Goal: Task Accomplishment & Management: Manage account settings

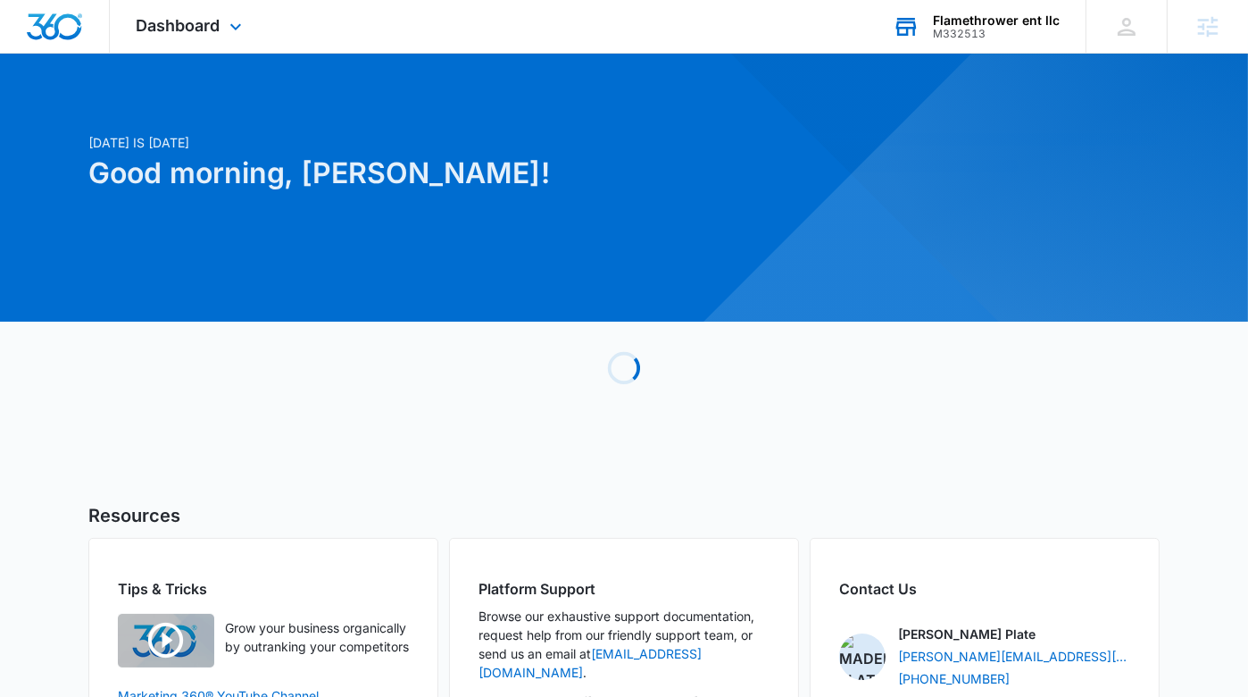
click at [966, 15] on div "Flamethrower ent llc" at bounding box center [996, 20] width 127 height 14
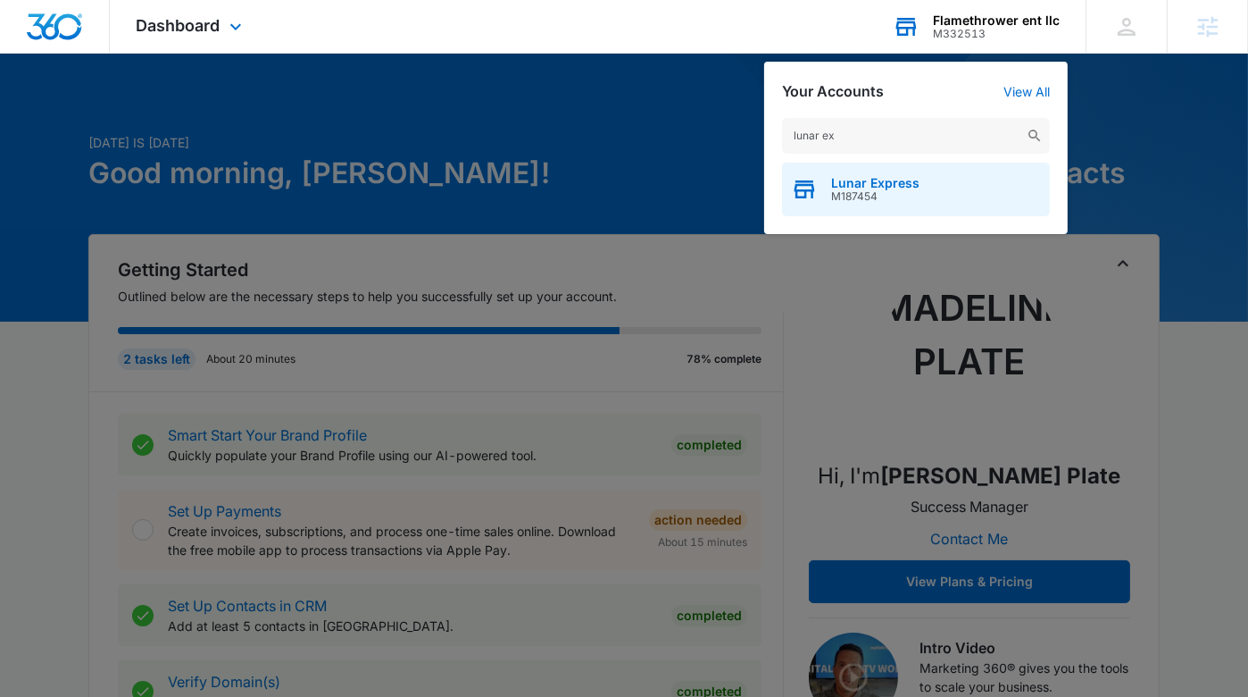
type input "lunar ex"
click at [892, 195] on span "M187454" at bounding box center [875, 196] width 88 height 13
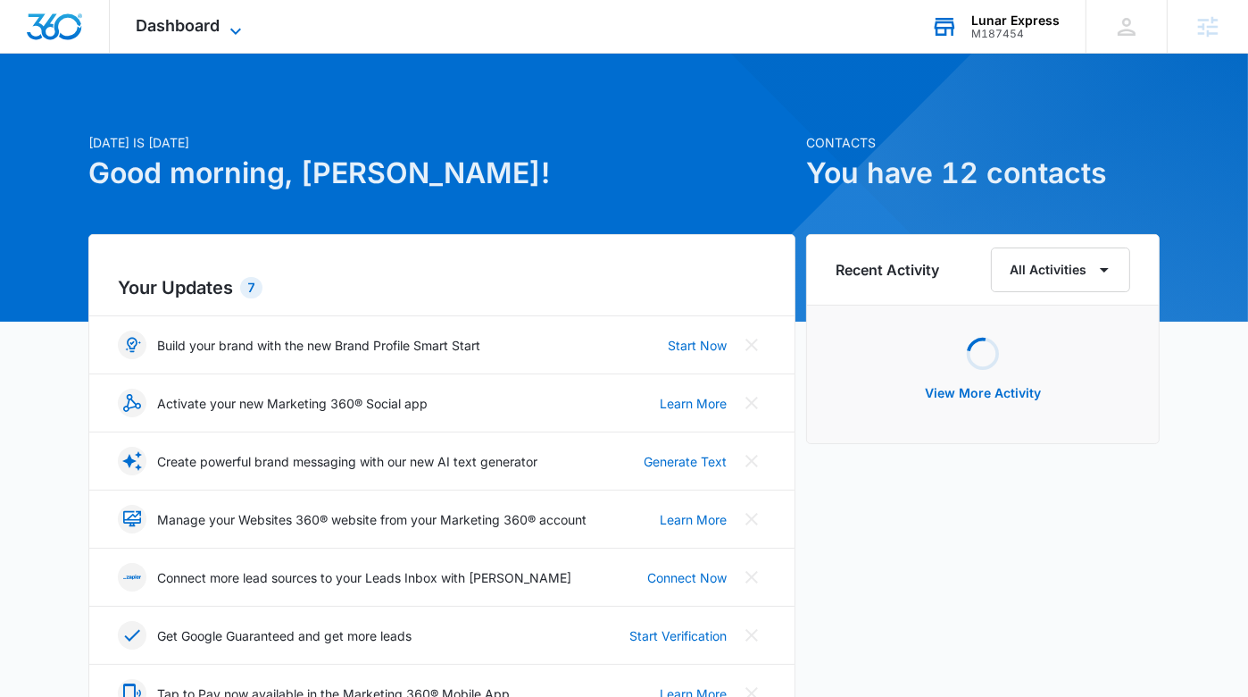
click at [235, 18] on div "Dashboard Apps Reputation Websites Forms CRM Email Social Shop Payments POS Con…" at bounding box center [191, 26] width 163 height 53
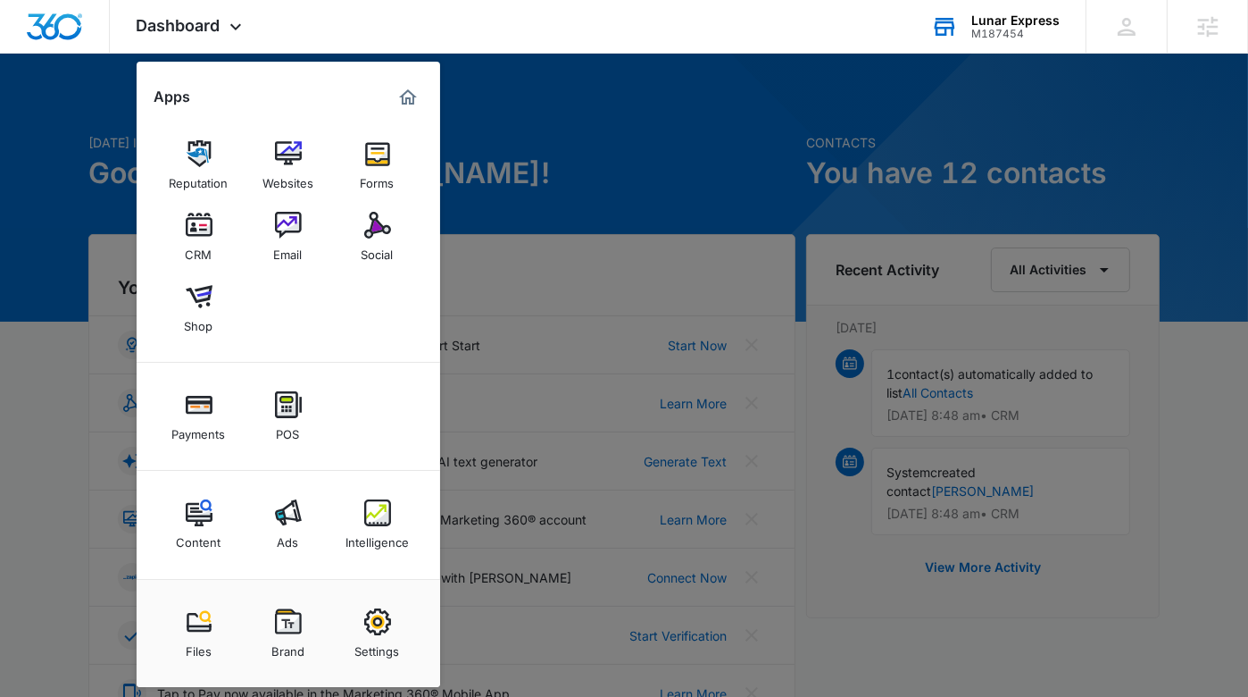
click at [372, 494] on link "Intelligence" at bounding box center [378, 524] width 68 height 68
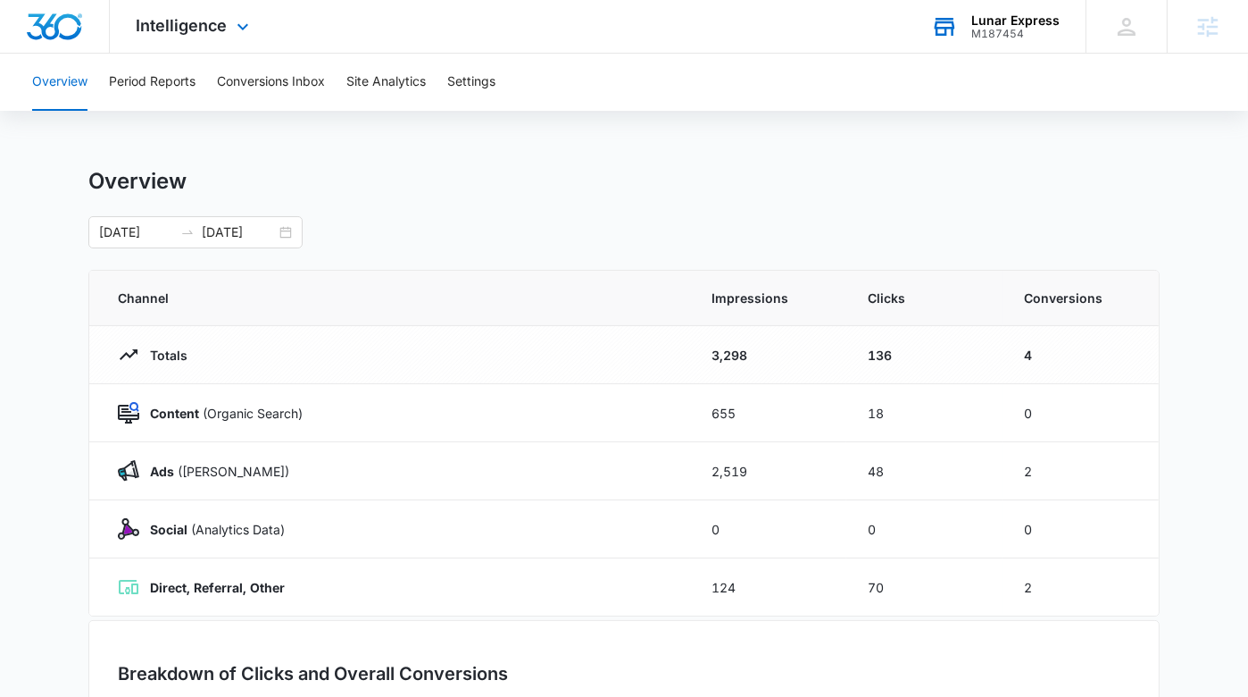
click at [227, 11] on div "Intelligence Apps Reputation Websites Forms CRM Email Social Shop Payments POS …" at bounding box center [195, 26] width 171 height 53
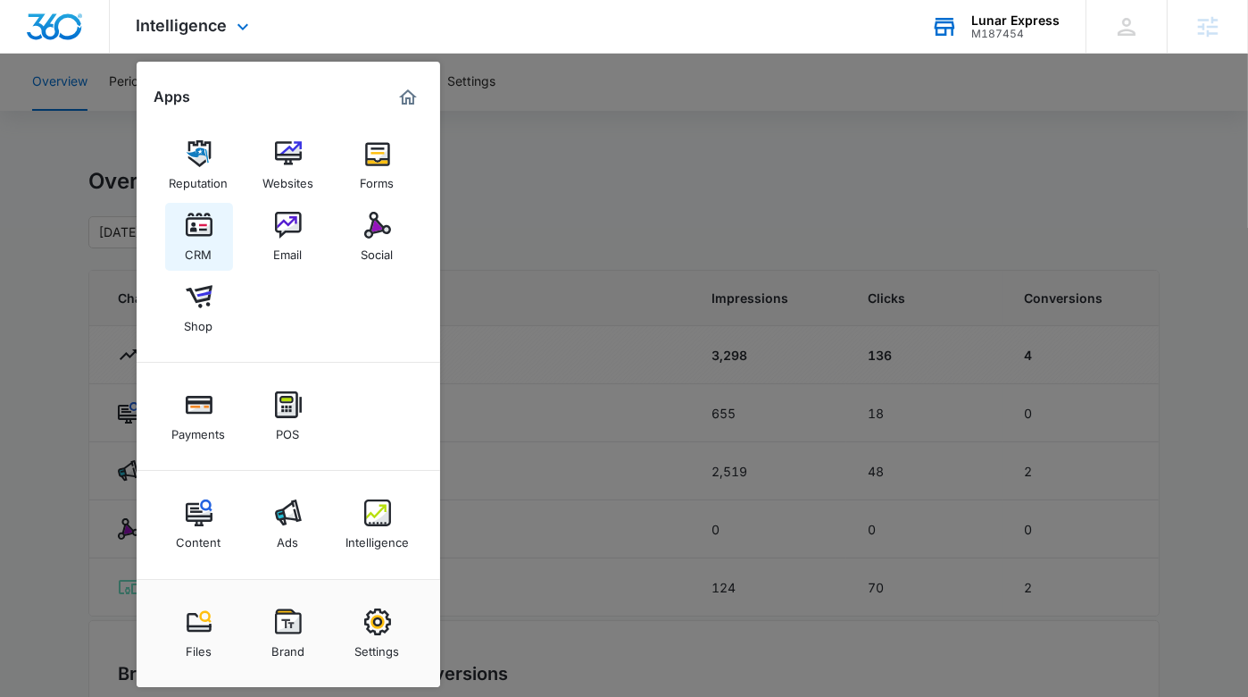
click at [207, 228] on img at bounding box center [199, 225] width 27 height 27
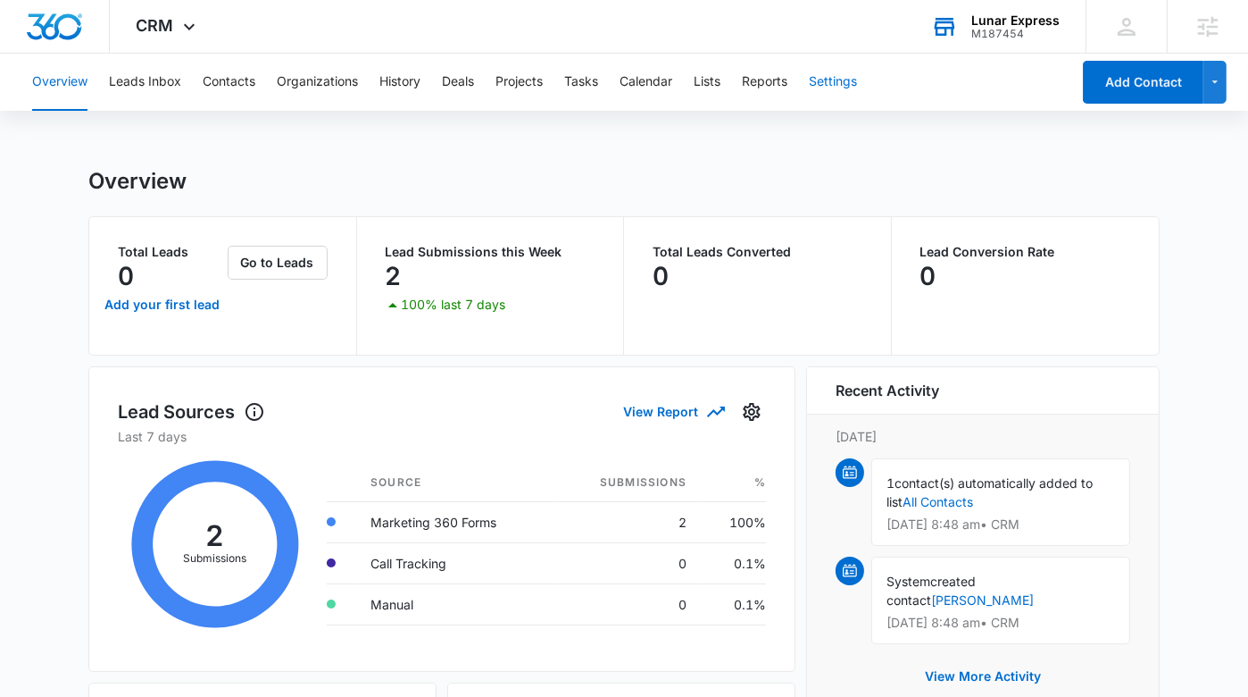
click at [855, 88] on button "Settings" at bounding box center [833, 82] width 48 height 57
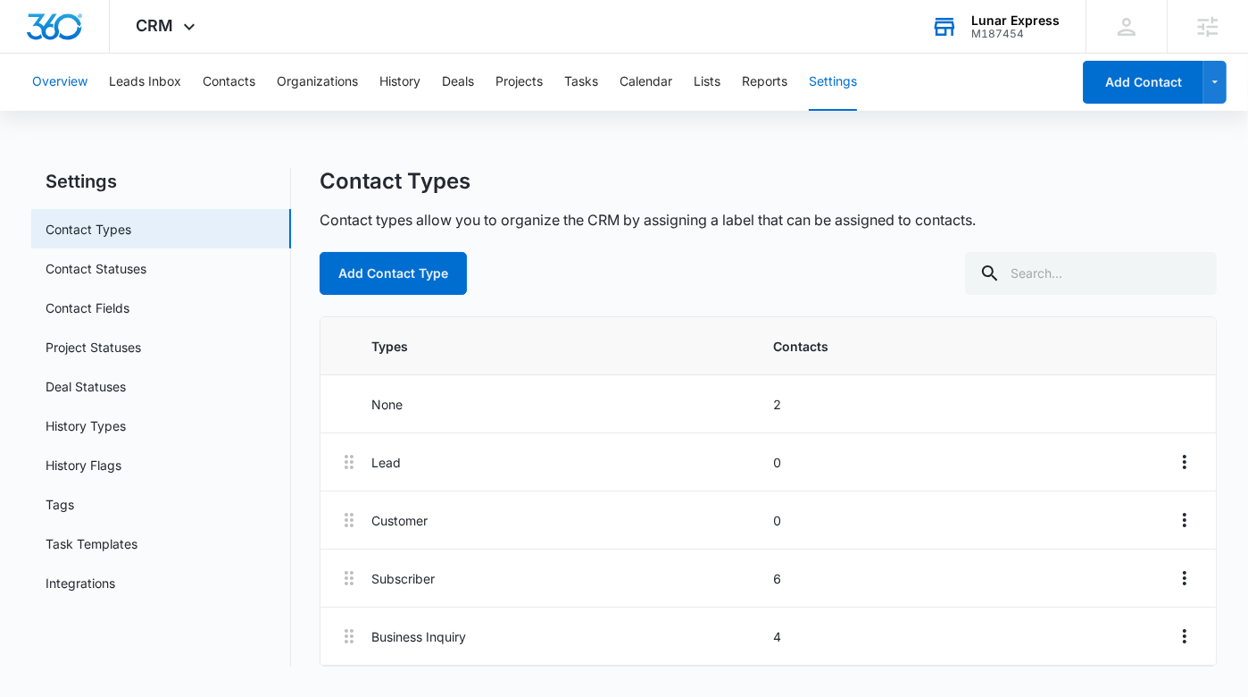
click at [59, 88] on button "Overview" at bounding box center [59, 82] width 55 height 57
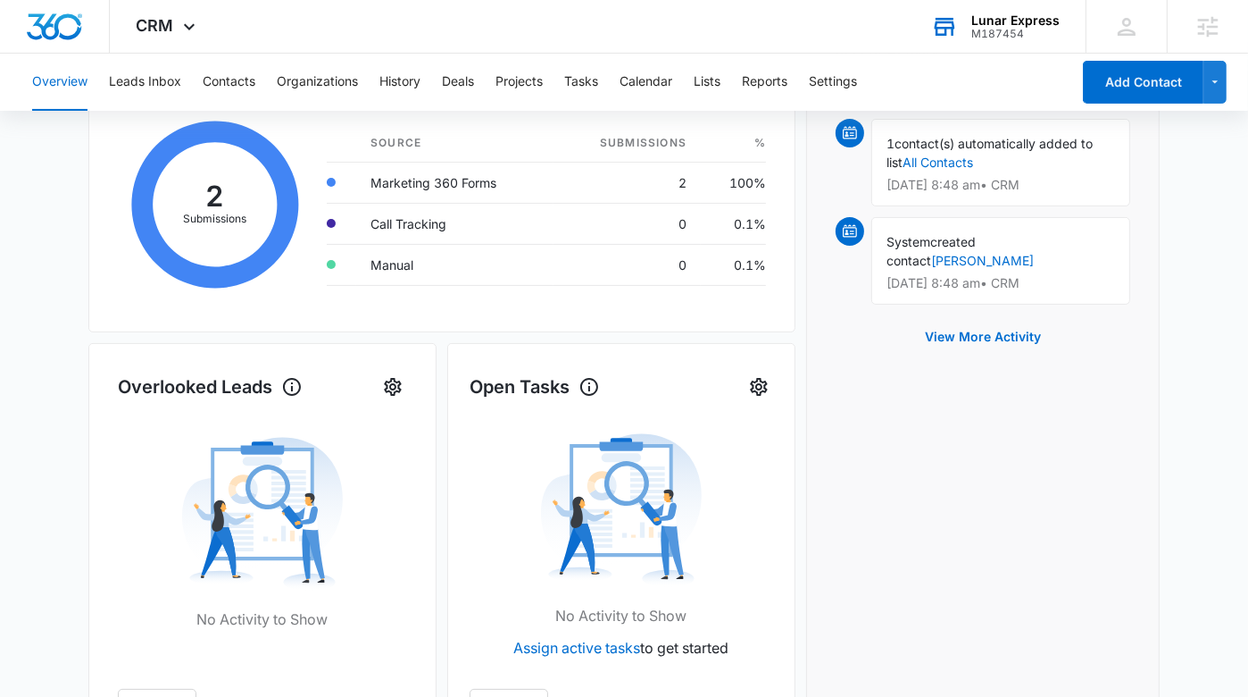
scroll to position [354, 0]
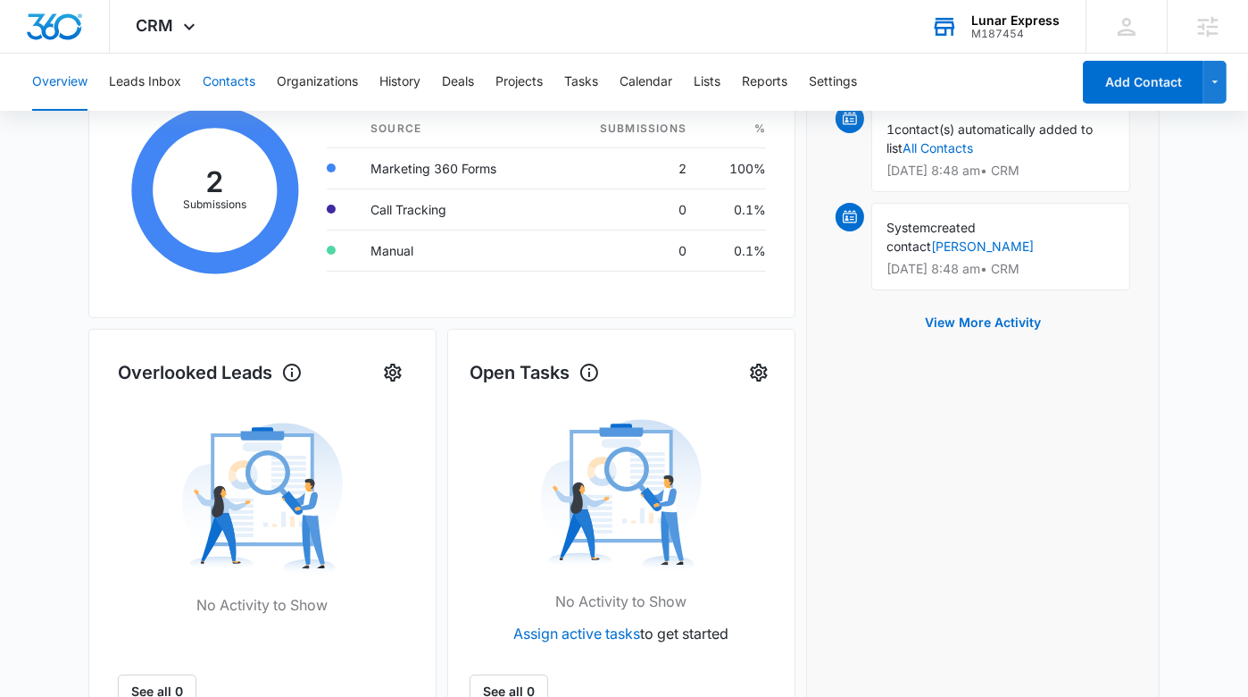
click at [209, 83] on button "Contacts" at bounding box center [229, 82] width 53 height 57
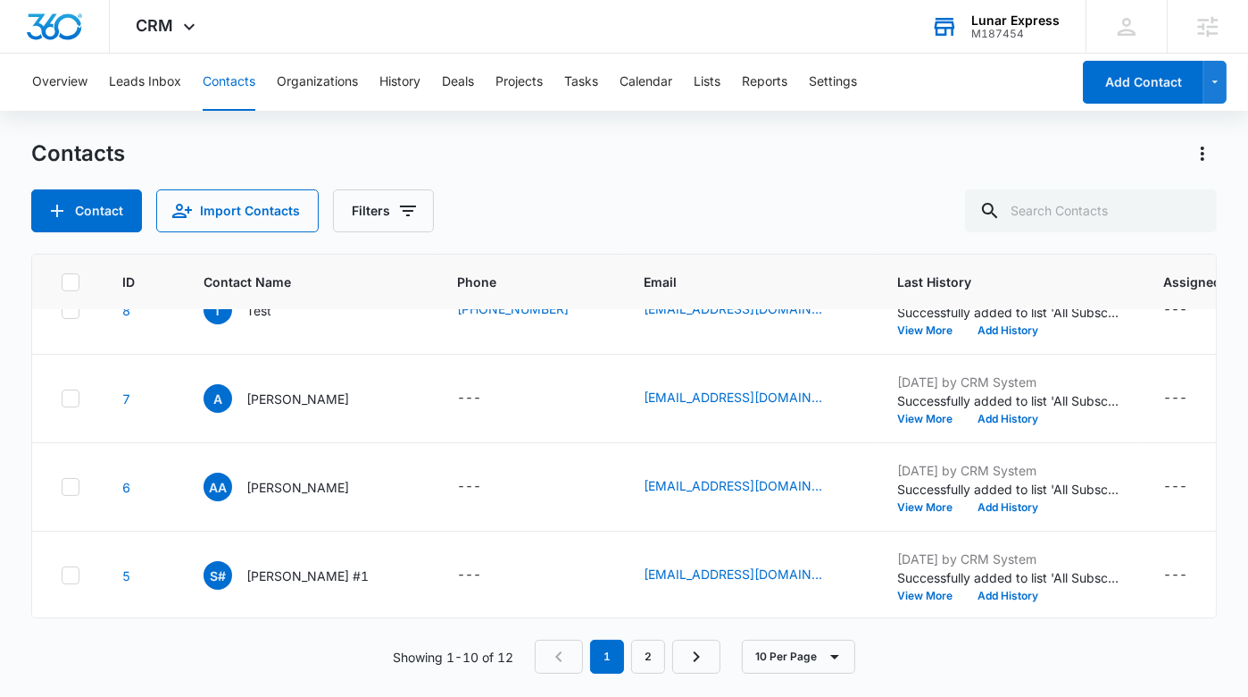
scroll to position [574, 0]
click at [833, 81] on button "Settings" at bounding box center [833, 82] width 48 height 57
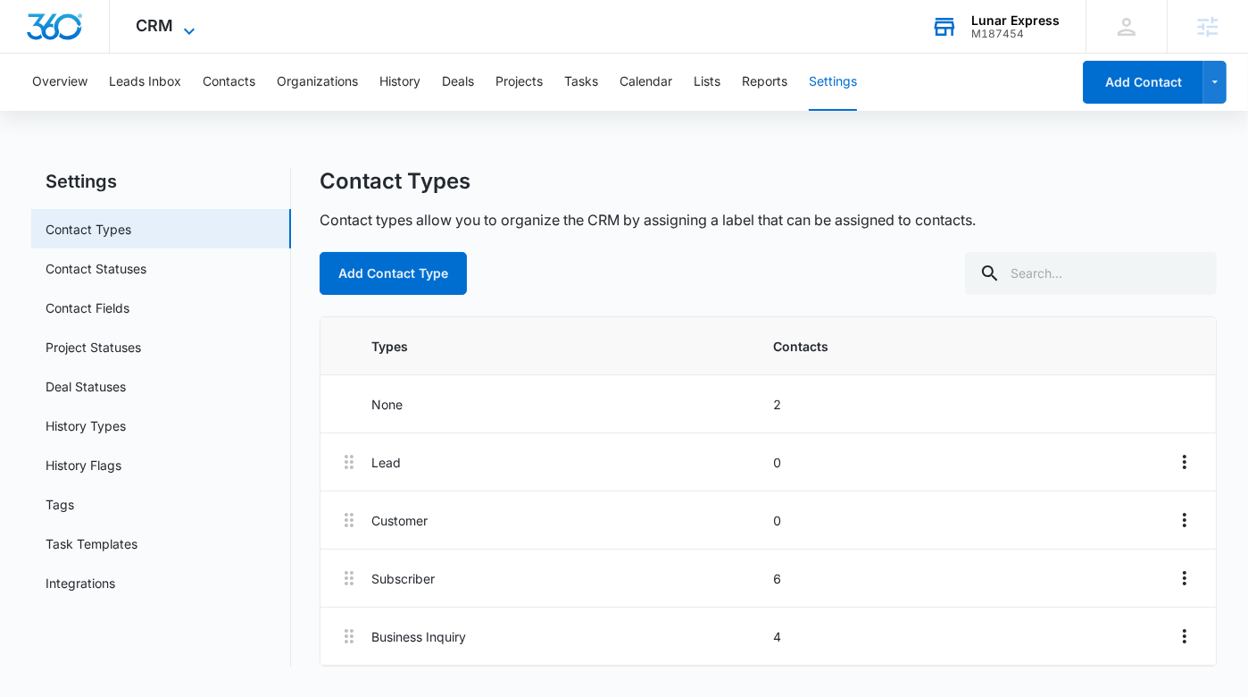
click at [189, 36] on icon at bounding box center [189, 31] width 21 height 21
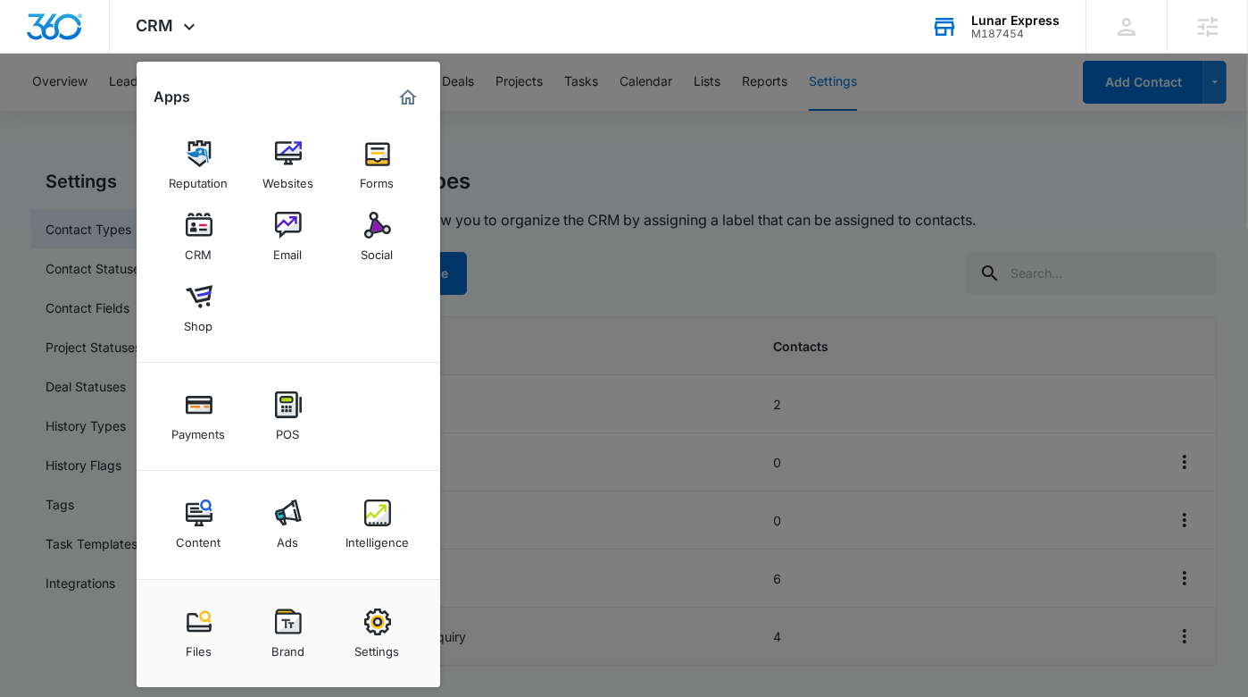
drag, startPoint x: 410, startPoint y: 622, endPoint x: 399, endPoint y: 621, distance: 10.8
click at [410, 622] on link "Settings" at bounding box center [378, 633] width 68 height 68
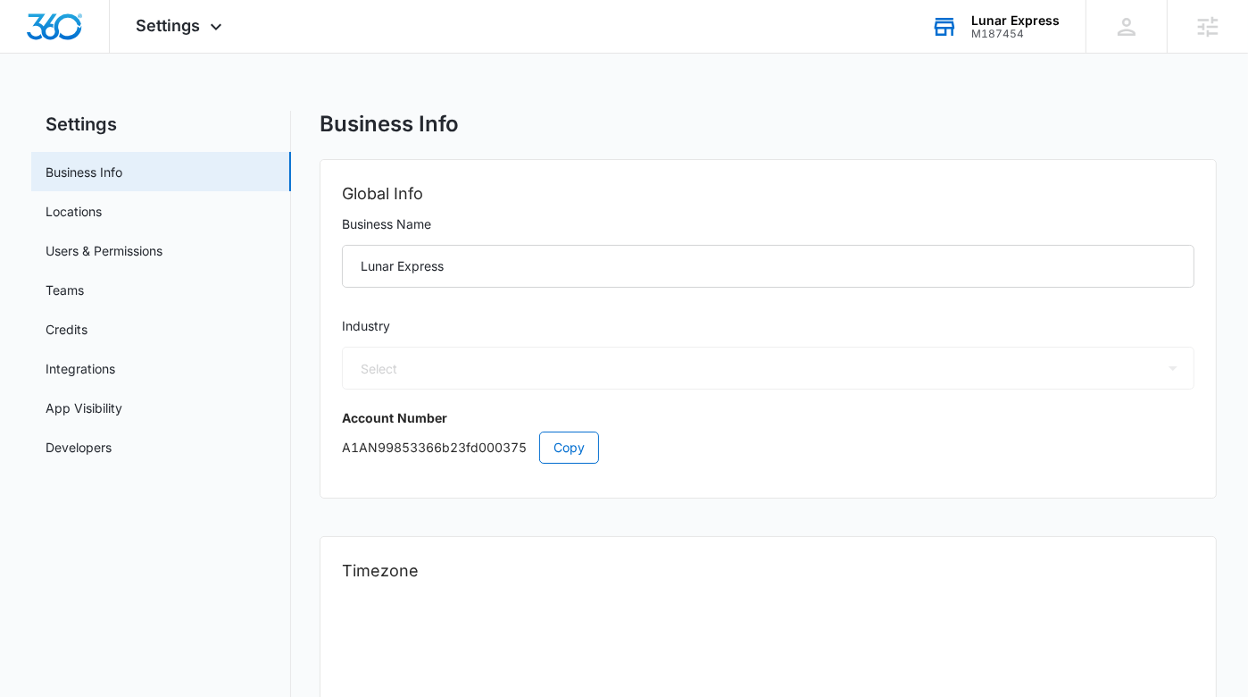
select select "45"
select select "US"
select select "America/[GEOGRAPHIC_DATA]"
click at [115, 375] on link "Integrations" at bounding box center [81, 368] width 70 height 19
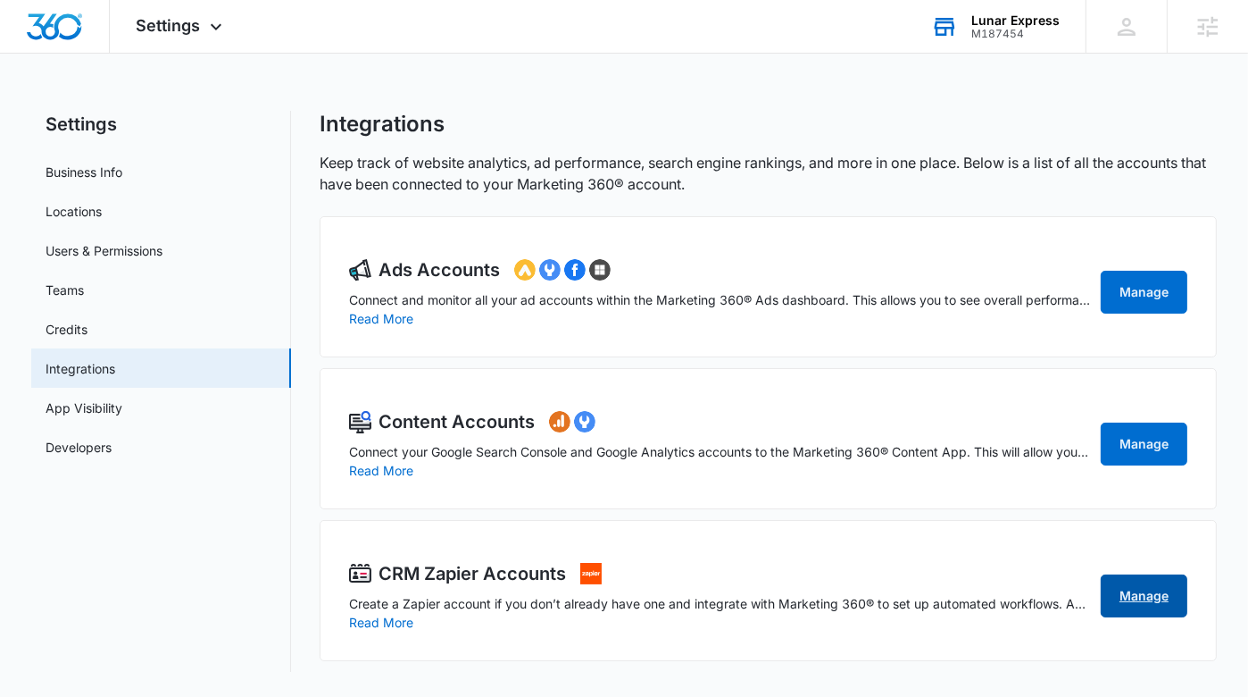
click at [1156, 594] on link "Manage" at bounding box center [1144, 595] width 87 height 43
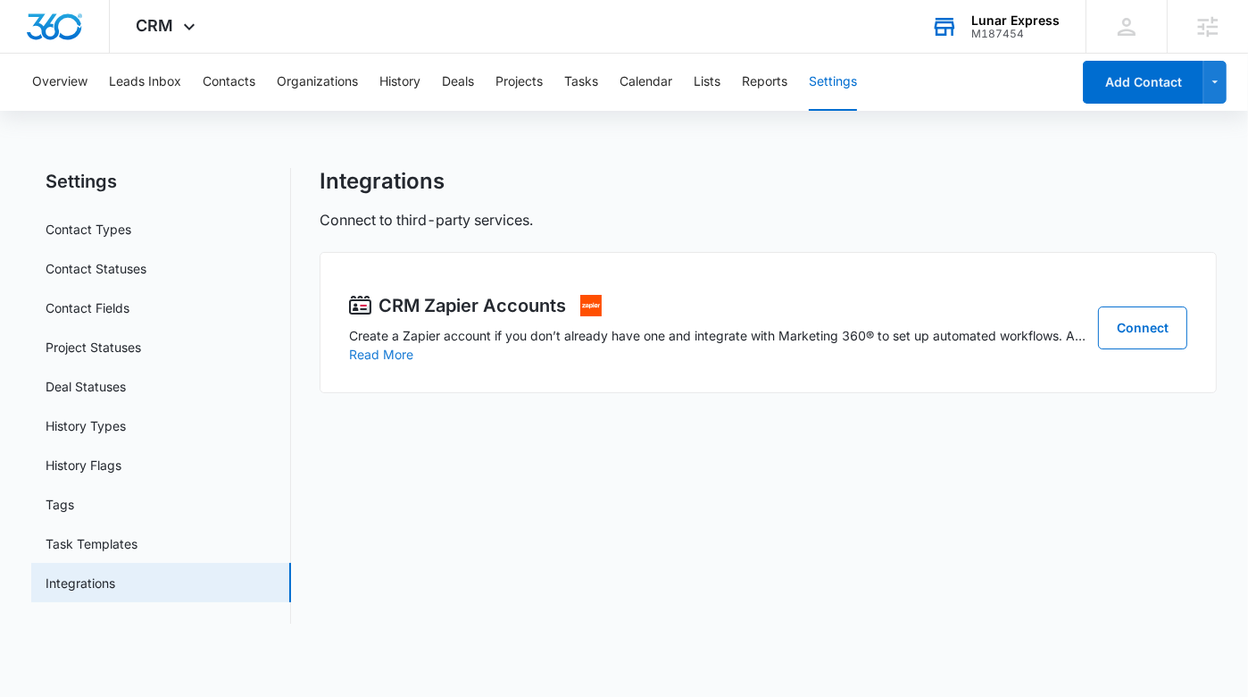
click at [394, 355] on button "Read More" at bounding box center [381, 354] width 64 height 13
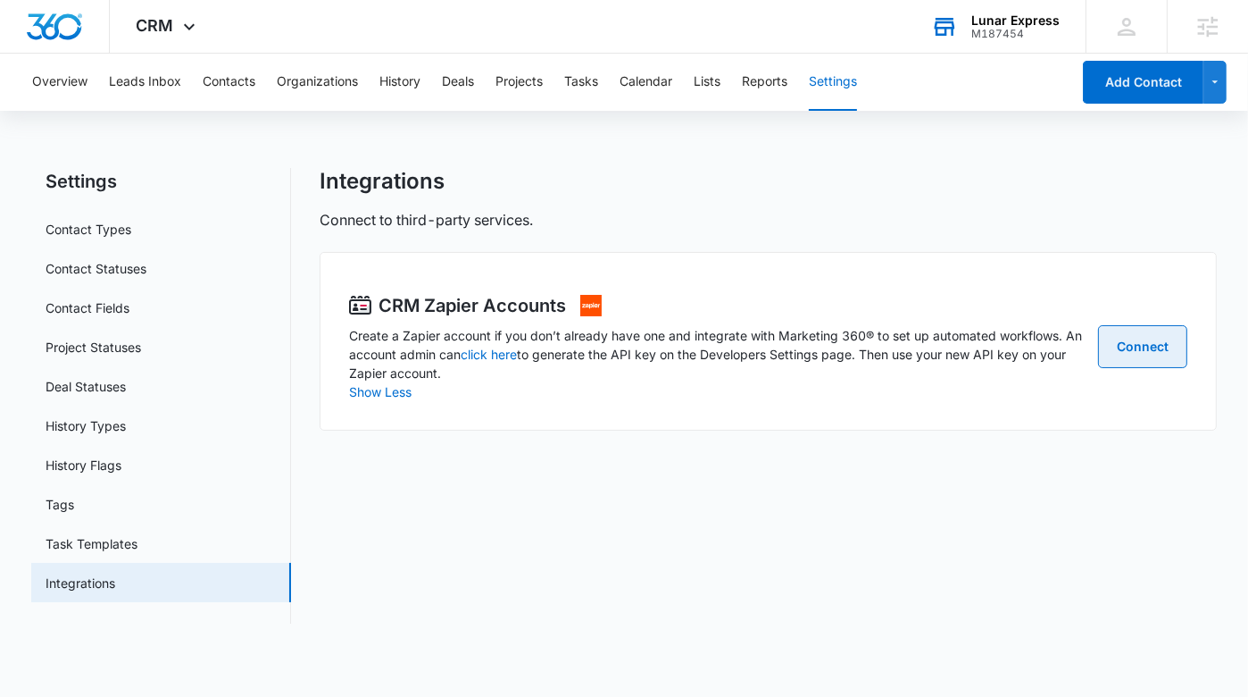
click at [1162, 347] on link "Connect" at bounding box center [1142, 346] width 89 height 43
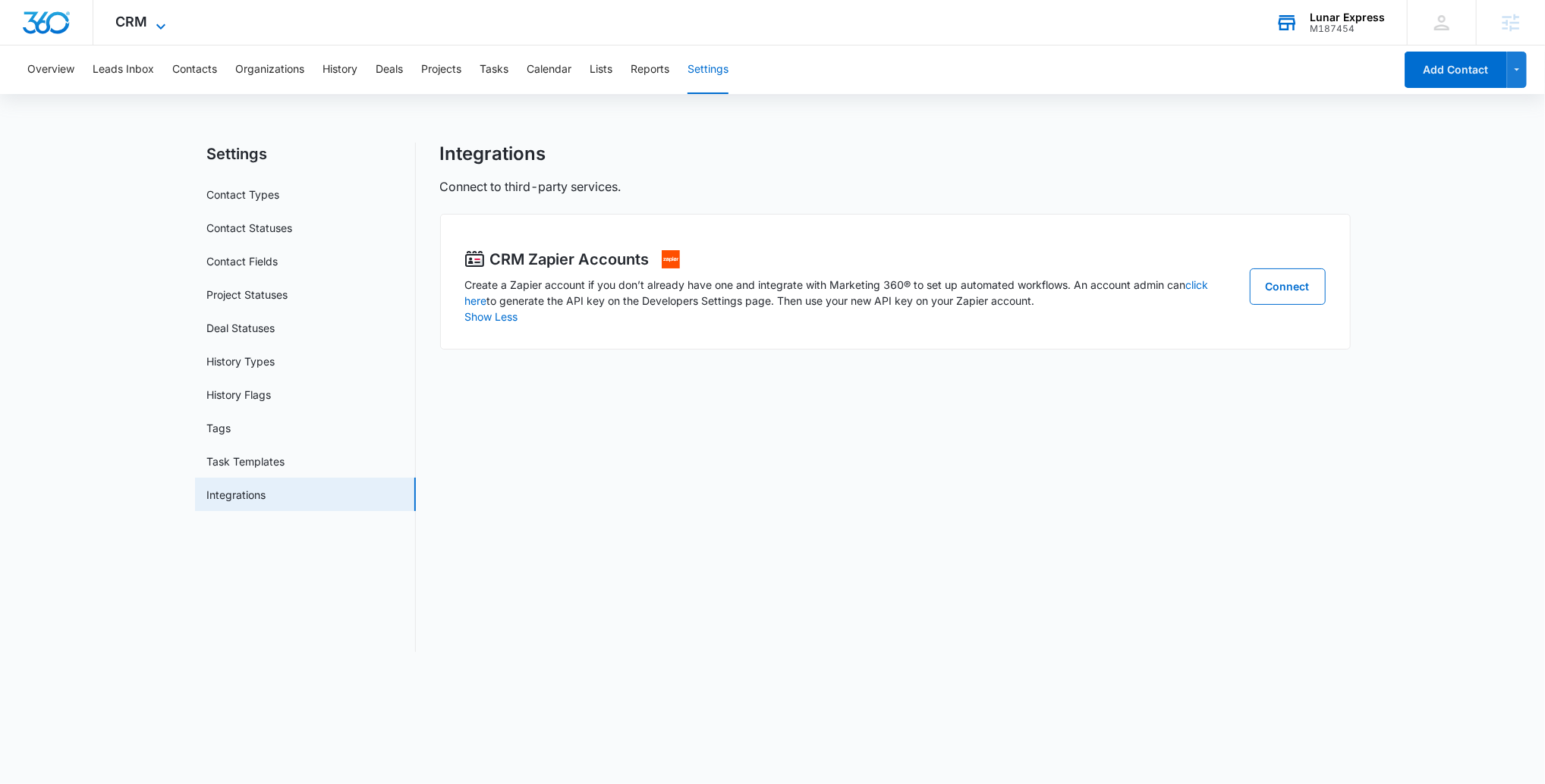
click at [139, 22] on span "CRM" at bounding box center [133, 21] width 32 height 16
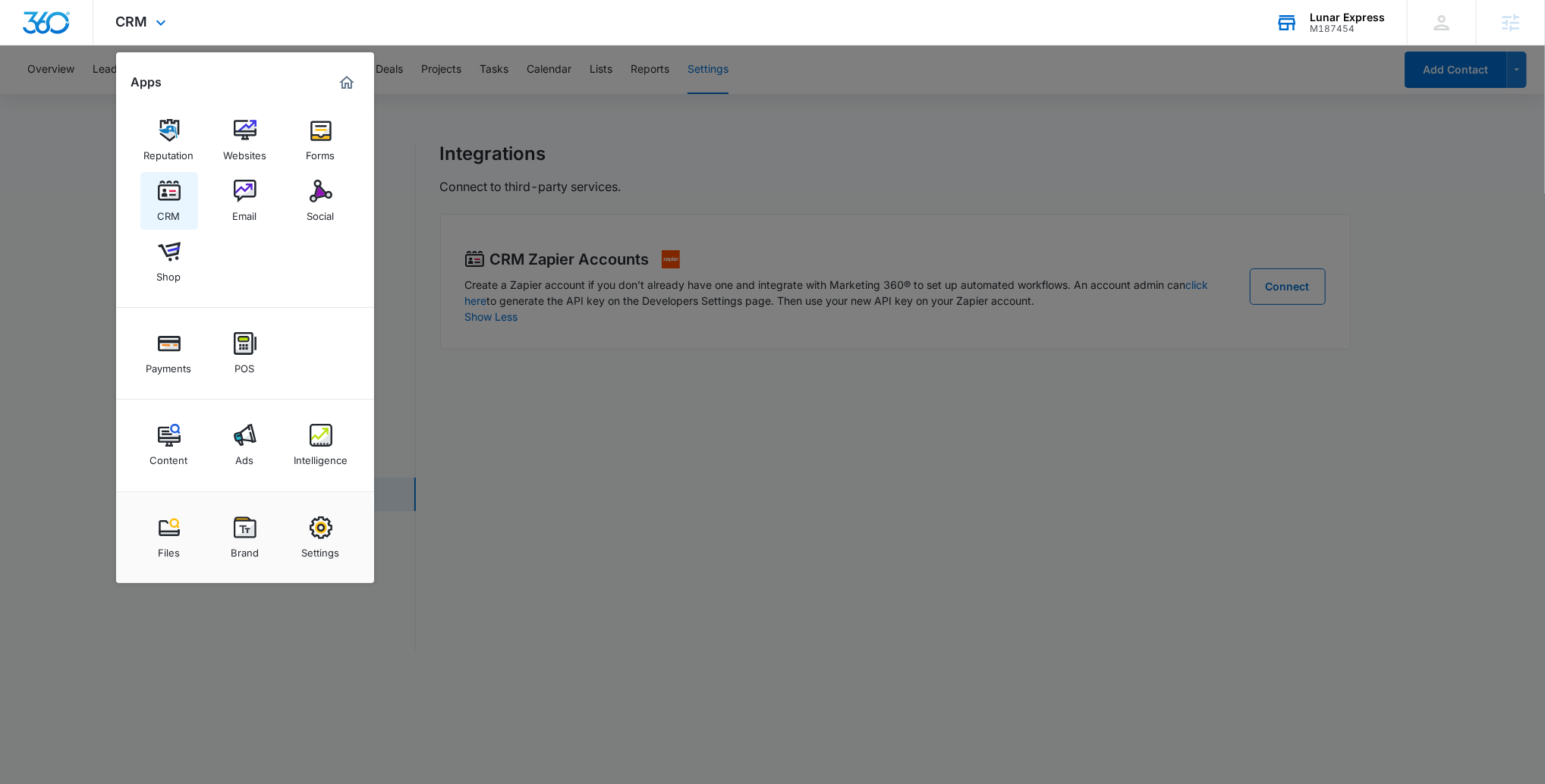
click at [178, 195] on img at bounding box center [169, 191] width 23 height 23
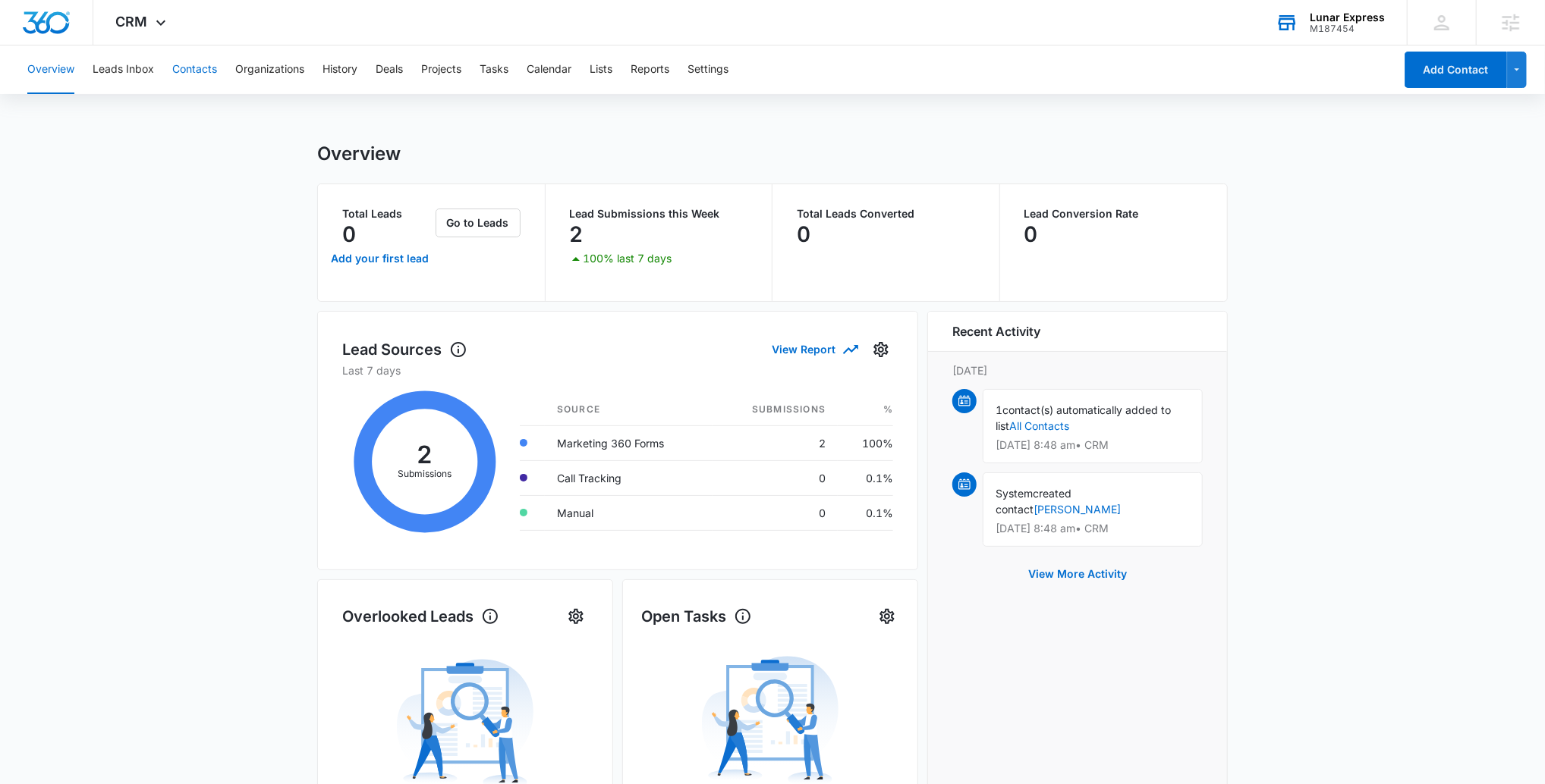
click at [212, 78] on button "Contacts" at bounding box center [195, 70] width 45 height 48
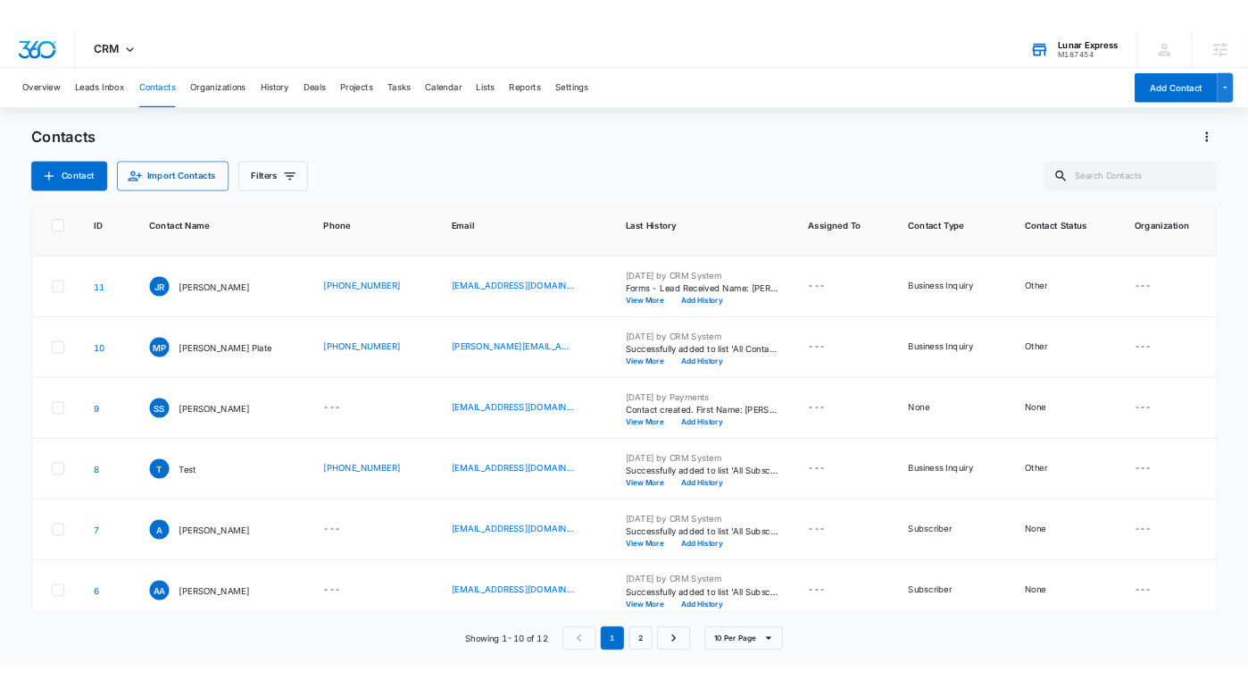
scroll to position [347, 0]
